Goal: Information Seeking & Learning: Learn about a topic

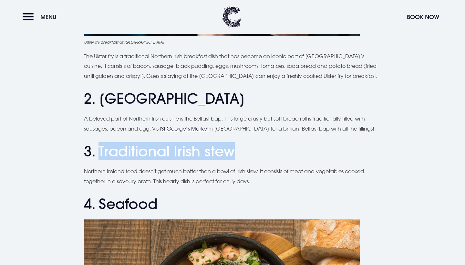
drag, startPoint x: 251, startPoint y: 150, endPoint x: 100, endPoint y: 149, distance: 150.8
click at [100, 149] on h2 "3. Traditional Irish stew" at bounding box center [232, 151] width 297 height 17
copy h2 "Traditional Irish stew"
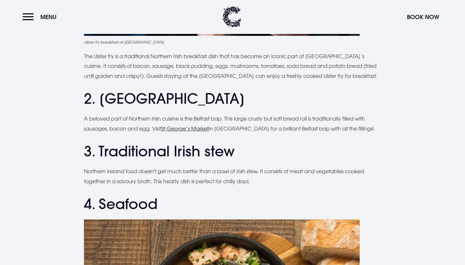
click at [188, 177] on p "Northern Ireland food doesn't get much better than a bowl of Irish stew. It con…" at bounding box center [232, 176] width 297 height 20
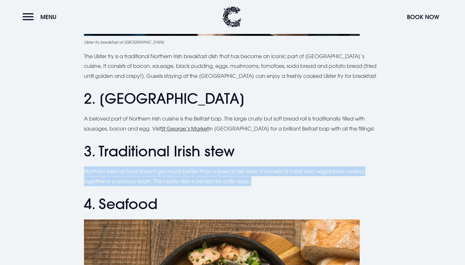
click at [188, 177] on p "Northern Ireland food doesn't get much better than a bowl of Irish stew. It con…" at bounding box center [232, 176] width 297 height 20
copy div "Northern Ireland food doesn't get much better than a bowl of Irish stew. It con…"
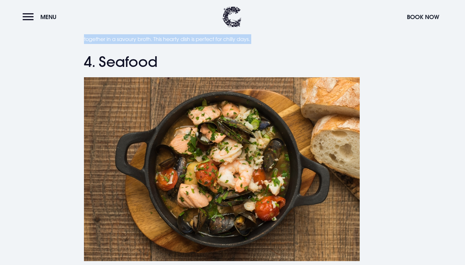
scroll to position [584, 0]
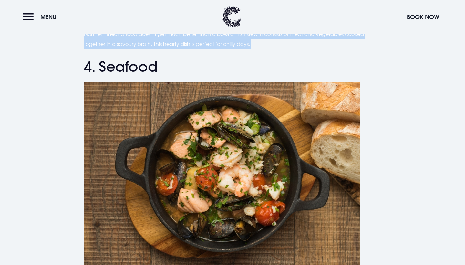
click at [141, 63] on h2 "4. Seafood" at bounding box center [232, 66] width 297 height 17
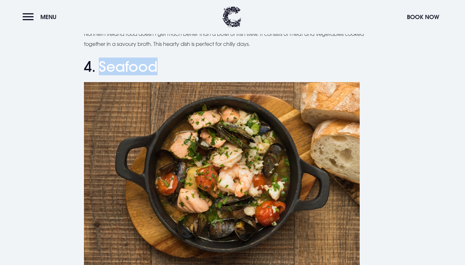
click at [141, 63] on h2 "4. Seafood" at bounding box center [232, 66] width 297 height 17
copy h2 "Seafood"
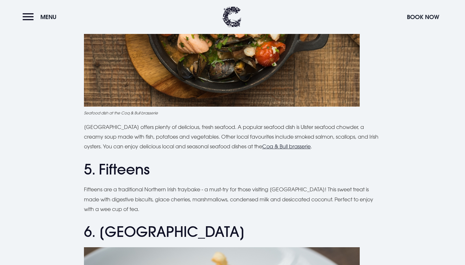
scroll to position [747, 0]
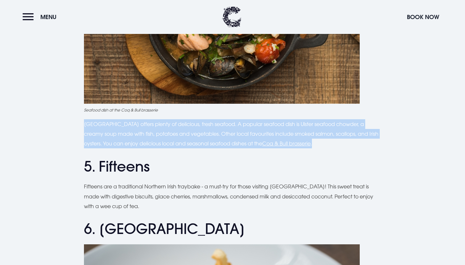
drag, startPoint x: 326, startPoint y: 140, endPoint x: 82, endPoint y: 118, distance: 244.2
copy p "Northern Ireland offers plenty of delicious, fresh seafood. A popular seafood d…"
